Goal: Information Seeking & Learning: Understand process/instructions

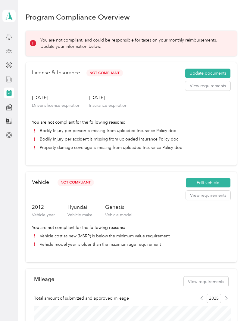
click at [212, 89] on button "View requirements" at bounding box center [207, 86] width 45 height 10
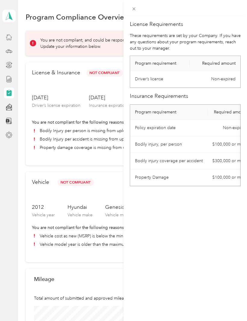
click at [222, 98] on h2 "Insurance Requirements" at bounding box center [185, 96] width 111 height 8
click at [113, 170] on div "License Requirements These requirements are set by your Company. If you have an…" at bounding box center [123, 160] width 247 height 321
